Goal: Information Seeking & Learning: Check status

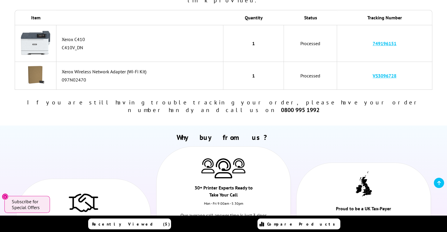
scroll to position [29, 0]
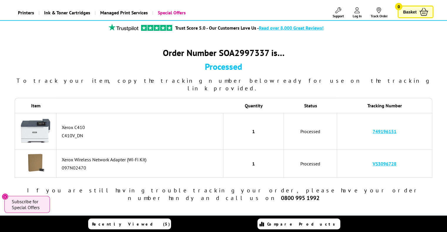
click at [390, 129] on link "749196151" at bounding box center [384, 132] width 24 height 6
drag, startPoint x: 402, startPoint y: 124, endPoint x: 369, endPoint y: 126, distance: 32.9
click at [369, 126] on td "749196151" at bounding box center [384, 131] width 95 height 37
copy link "749196151"
drag, startPoint x: 402, startPoint y: 155, endPoint x: 369, endPoint y: 157, distance: 33.3
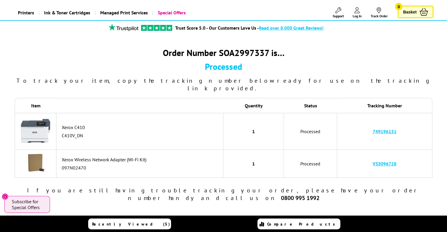
click at [369, 157] on td "VS3096728" at bounding box center [384, 164] width 95 height 28
copy link "VS3096728"
click at [382, 161] on link "VS3096728" at bounding box center [384, 164] width 24 height 6
